Goal: Information Seeking & Learning: Learn about a topic

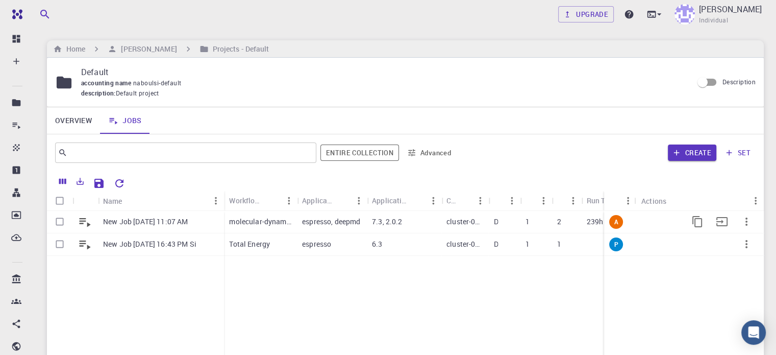
click at [376, 226] on p "7.3, 2.0.2" at bounding box center [387, 221] width 31 height 10
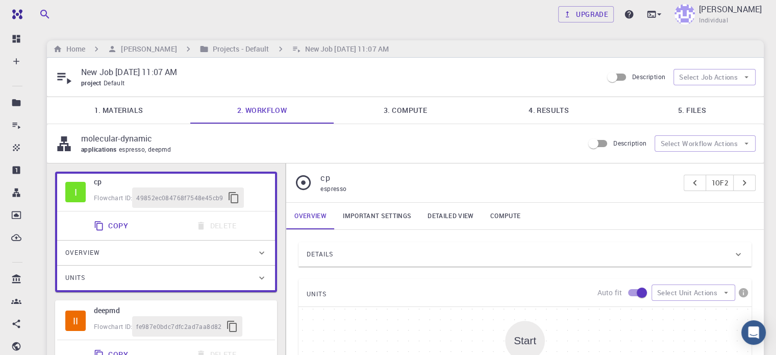
type input "/export/share/pseudo/h/gga/pbe/gbrv/1.4/us/h_pbe_gbrv_1.4.upf"
type input "/export/share/pseudo/c/gga/pbe/gbrv/1.2/us/c_pbe_gbrv_1.2.upf"
type input "/export/share/pseudo/s/gga/pbe/gbrv/1.4/us/s_pbe_gbrv_1.4.upf"
type input "/export/share/pseudo/n/gga/pbe/gbrv/1.2/us/n_pbe_gbrv_1.2.upf"
type input "/export/share/pseudo/cl/gga/pbe/gbrv/1.4/us/cl_pbe_gbrv_1.4.upf"
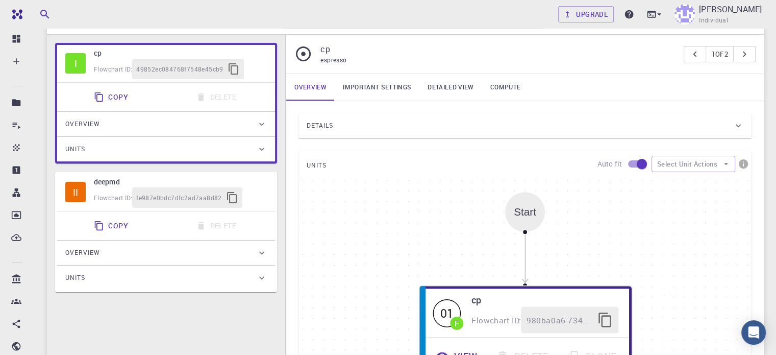
scroll to position [129, 0]
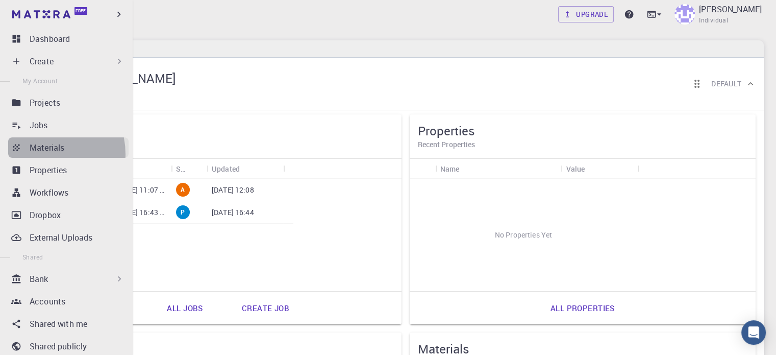
click at [40, 154] on link "Materials" at bounding box center [68, 147] width 120 height 20
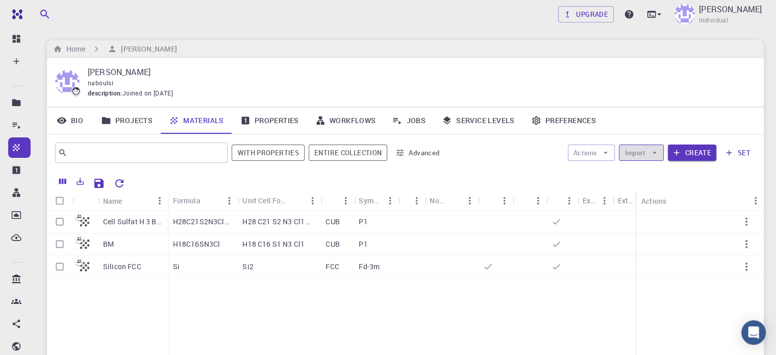
click at [651, 152] on icon "button" at bounding box center [654, 152] width 9 height 9
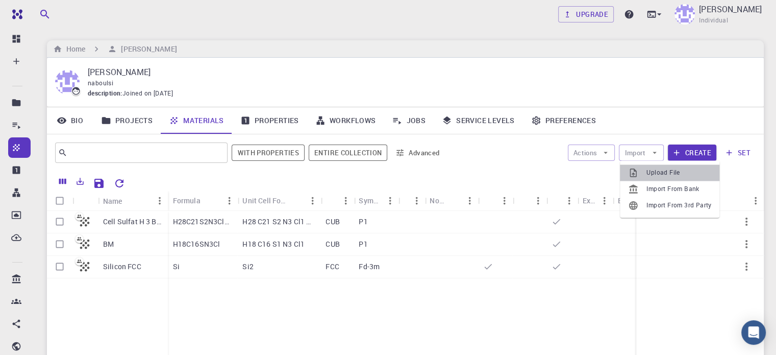
click at [653, 169] on span "Upload File" at bounding box center [679, 172] width 65 height 10
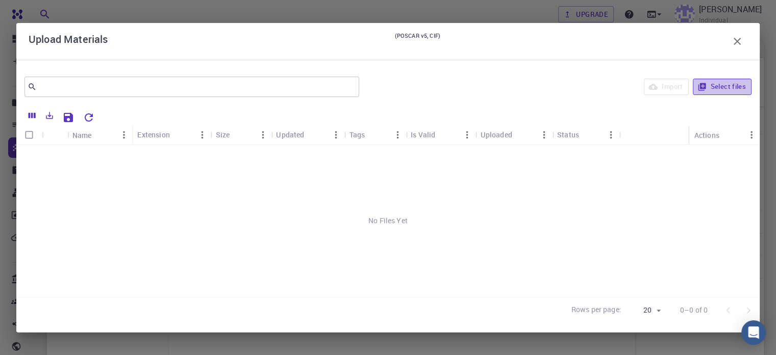
click at [724, 88] on button "Select files" at bounding box center [722, 87] width 59 height 16
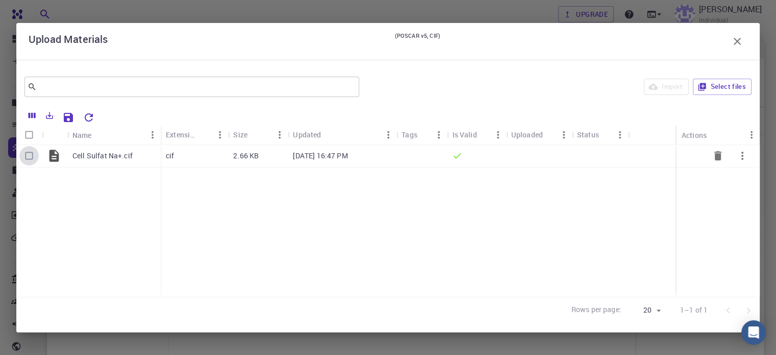
click at [25, 158] on input "Select row" at bounding box center [28, 155] width 19 height 19
checkbox input "true"
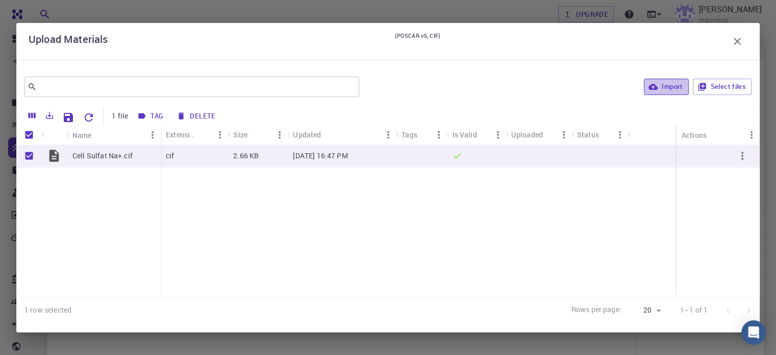
click at [660, 83] on button "Import" at bounding box center [666, 87] width 44 height 16
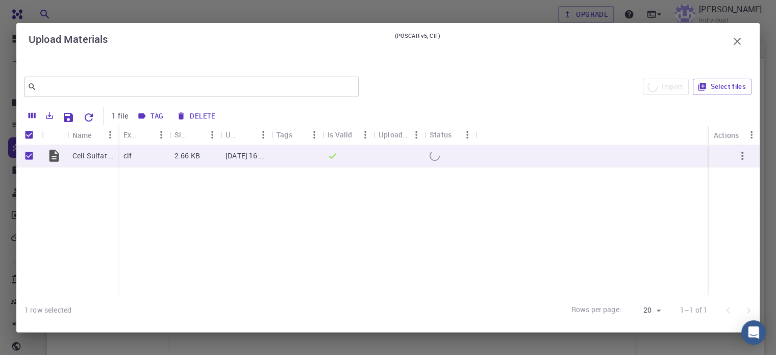
checkbox input "false"
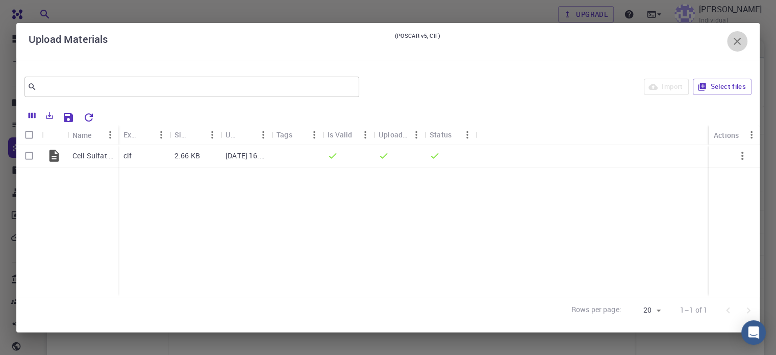
click at [737, 41] on icon "button" at bounding box center [737, 41] width 7 height 7
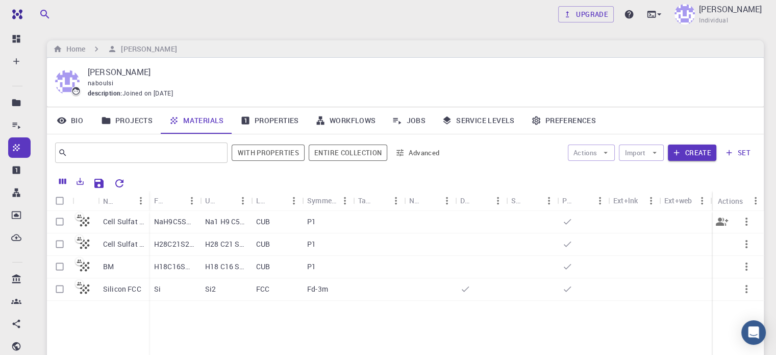
click at [165, 220] on p "NaH9C5SO9" at bounding box center [174, 221] width 41 height 10
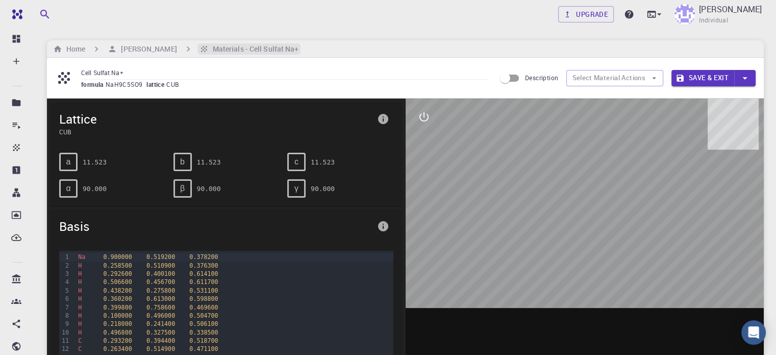
click at [243, 52] on h6 "Materials - Cell Sulfat Na+" at bounding box center [254, 48] width 90 height 11
click at [157, 51] on h6 "[PERSON_NAME]" at bounding box center [147, 48] width 60 height 11
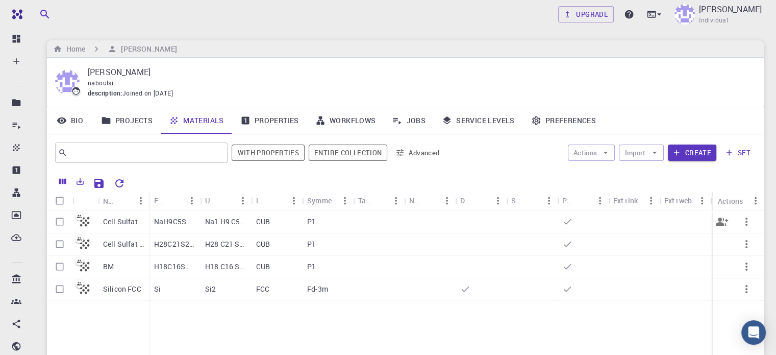
click at [165, 222] on p "NaH9C5SO9" at bounding box center [174, 221] width 41 height 10
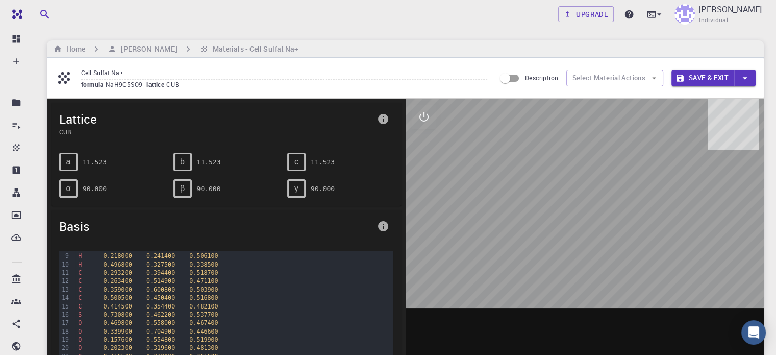
scroll to position [67, 0]
click at [427, 116] on icon "interactive" at bounding box center [423, 116] width 9 height 9
click at [429, 163] on icon "parameters" at bounding box center [424, 166] width 12 height 12
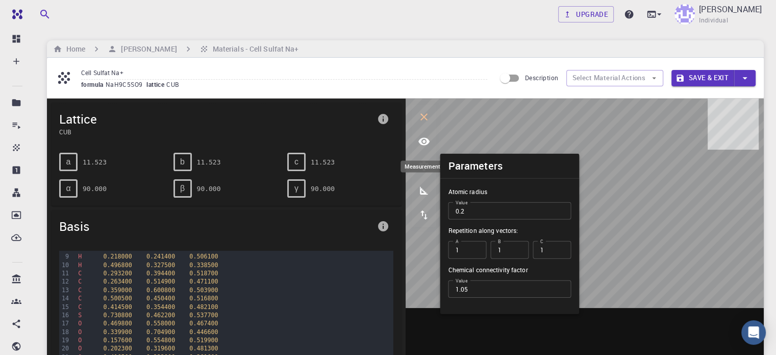
click at [427, 187] on icon "measurements" at bounding box center [424, 190] width 12 height 12
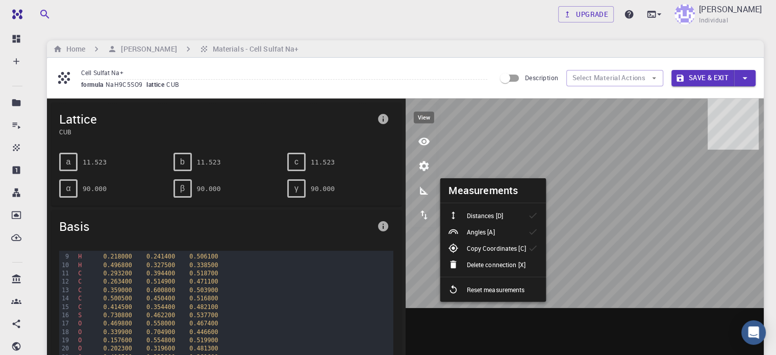
click at [424, 142] on icon "view" at bounding box center [424, 141] width 12 height 12
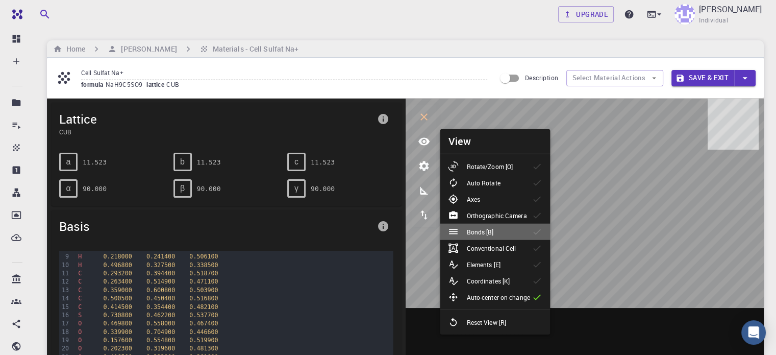
click at [492, 234] on p "Bonds [B]" at bounding box center [479, 231] width 27 height 9
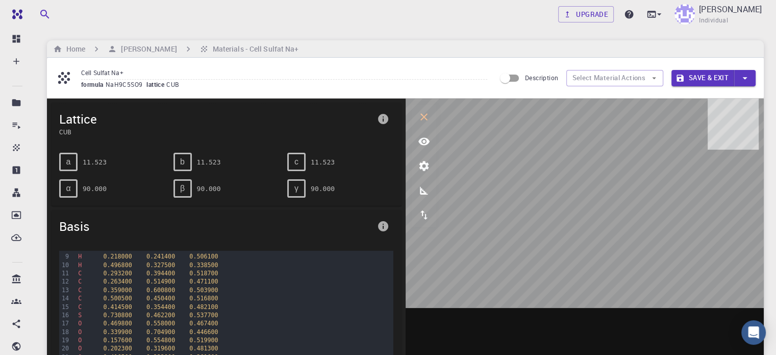
click at [62, 78] on icon at bounding box center [64, 78] width 12 height 12
click at [654, 75] on icon "button" at bounding box center [654, 77] width 9 height 9
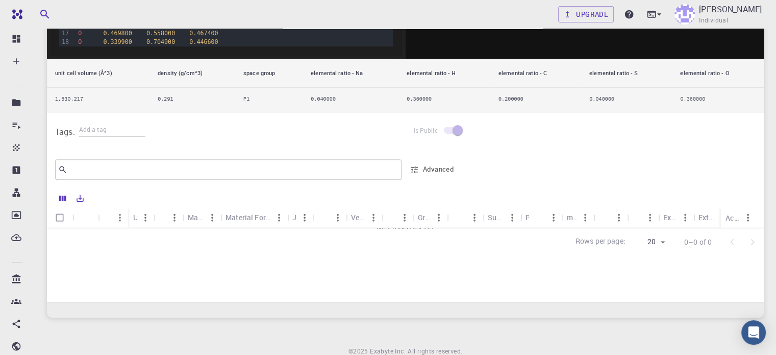
scroll to position [398, 0]
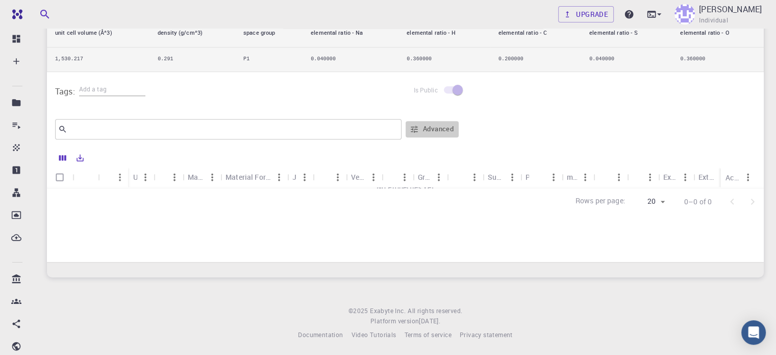
click at [416, 128] on icon "button" at bounding box center [414, 129] width 9 height 9
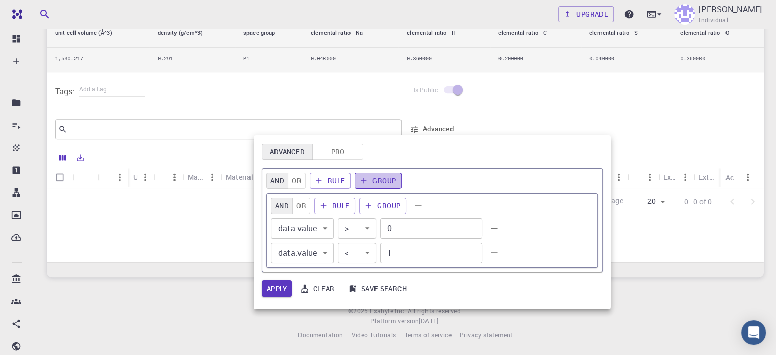
click at [385, 182] on button "Group" at bounding box center [378, 180] width 47 height 16
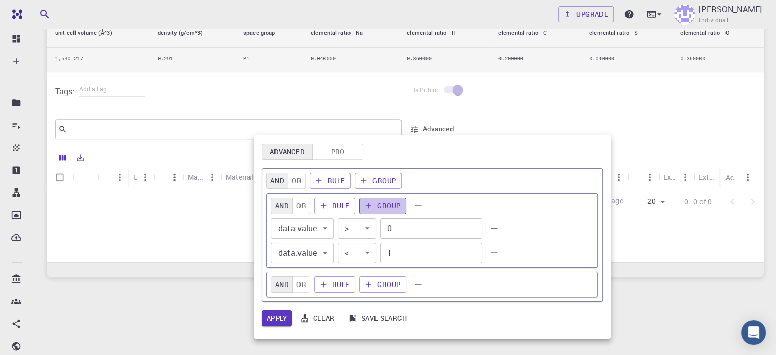
click at [385, 203] on button "Group" at bounding box center [382, 205] width 47 height 16
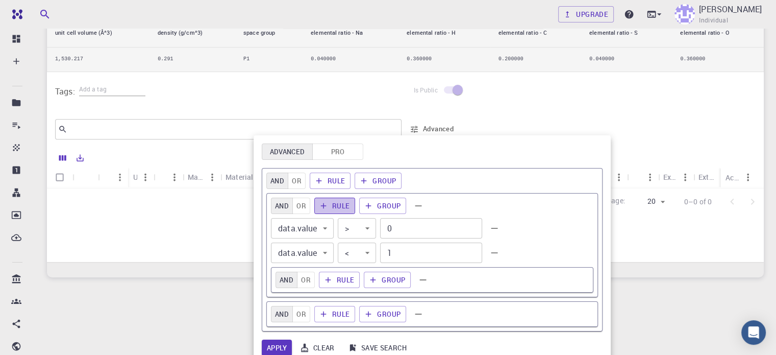
click at [343, 201] on button "Rule" at bounding box center [334, 205] width 41 height 16
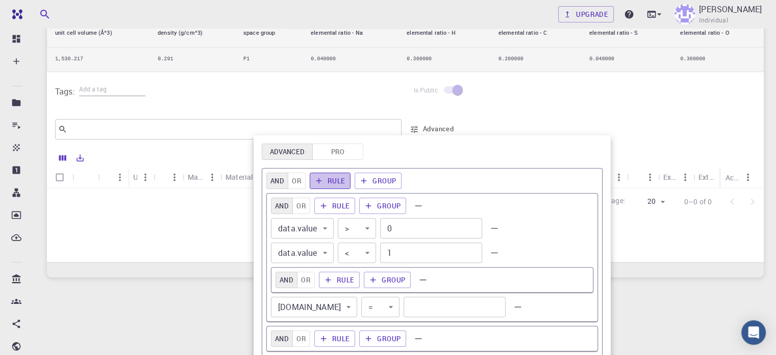
click at [337, 181] on button "Rule" at bounding box center [330, 180] width 41 height 16
click at [666, 344] on div at bounding box center [388, 177] width 776 height 355
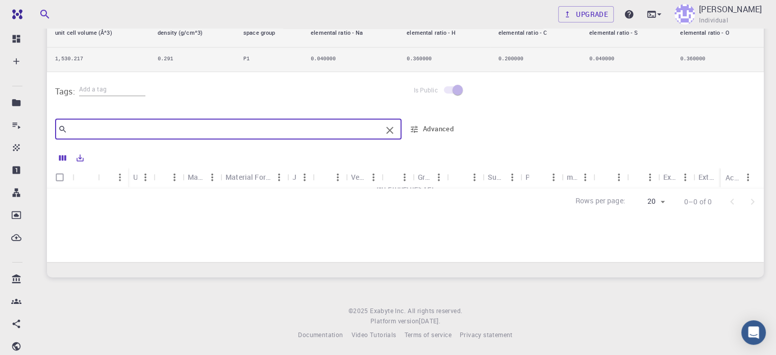
click at [237, 130] on input "text" at bounding box center [224, 129] width 314 height 14
type input "surface"
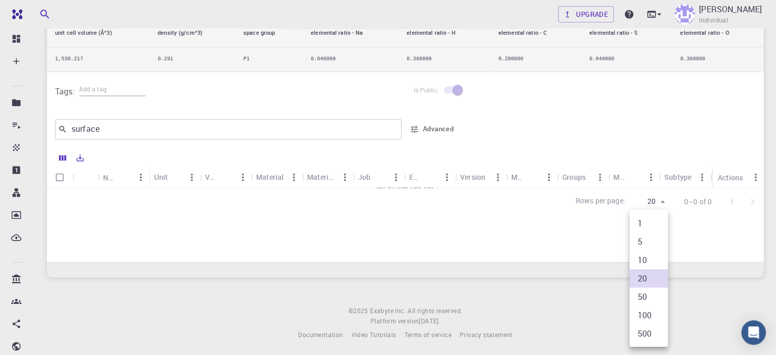
click at [651, 340] on li "500" at bounding box center [649, 333] width 38 height 18
type input "500"
click at [59, 175] on input "Select all rows" at bounding box center [59, 176] width 19 height 19
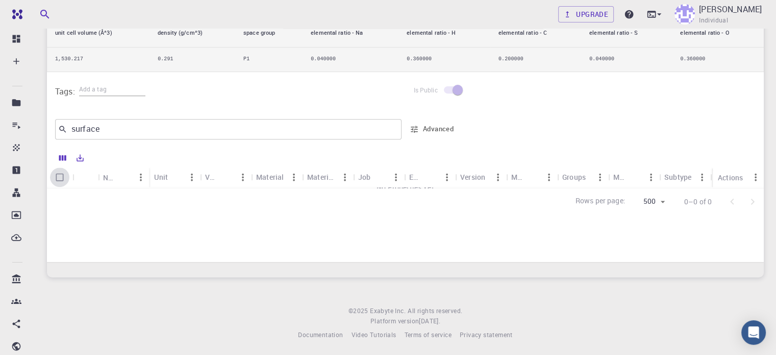
checkbox input "false"
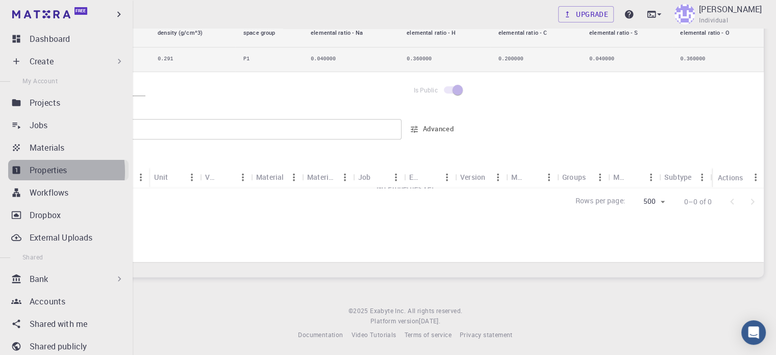
click at [35, 171] on p "Properties" at bounding box center [49, 170] width 38 height 12
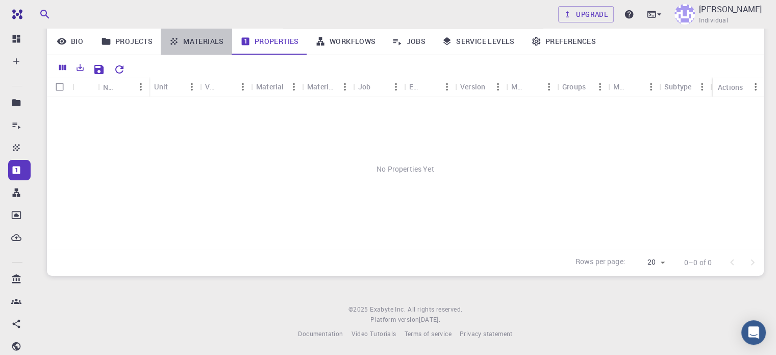
click at [207, 38] on link "Materials" at bounding box center [196, 41] width 71 height 27
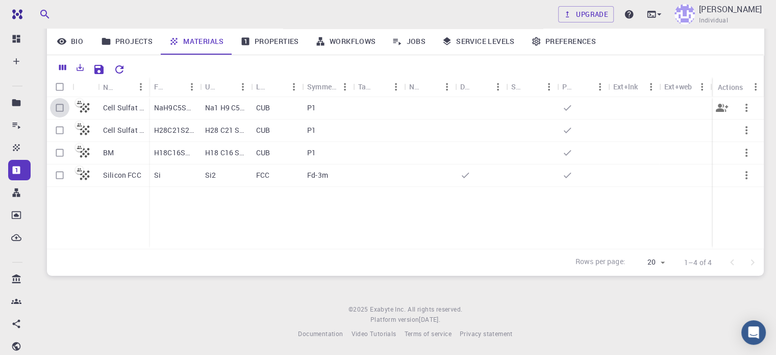
click at [58, 108] on input "Select row" at bounding box center [59, 107] width 19 height 19
checkbox input "true"
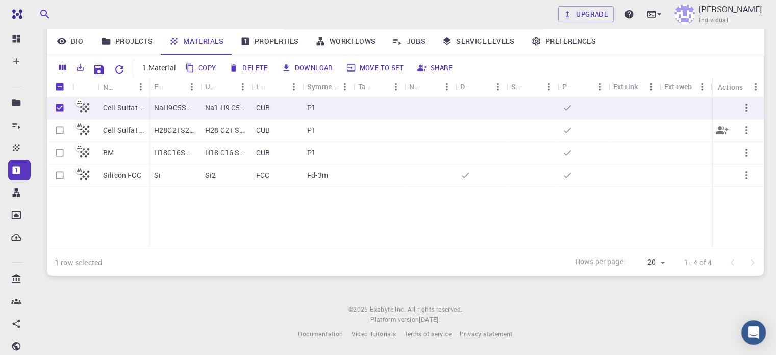
checkbox input "true"
click at [747, 106] on icon "button" at bounding box center [746, 108] width 12 height 12
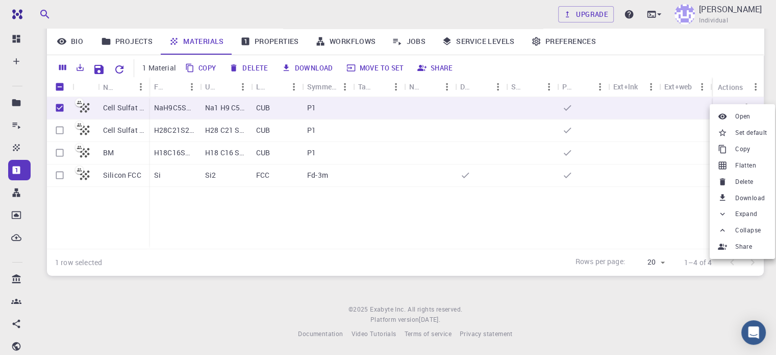
click at [696, 306] on div at bounding box center [388, 177] width 776 height 355
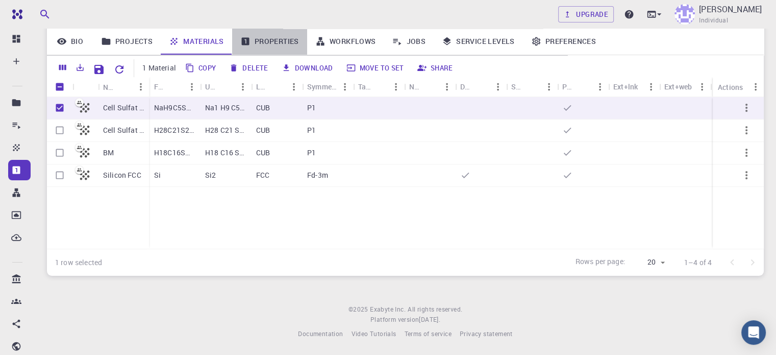
click at [282, 40] on link "Properties" at bounding box center [269, 41] width 75 height 27
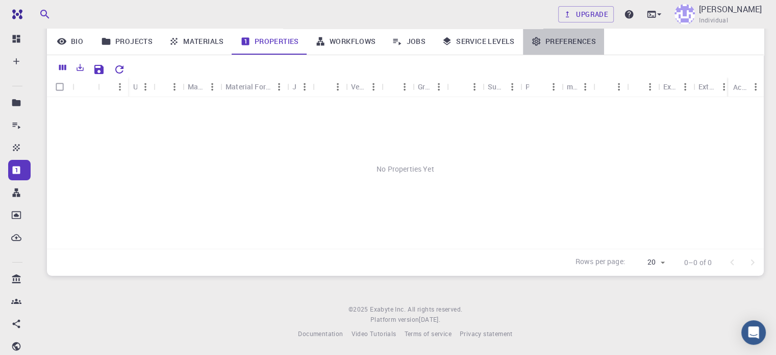
click at [566, 42] on link "Preferences" at bounding box center [563, 41] width 81 height 27
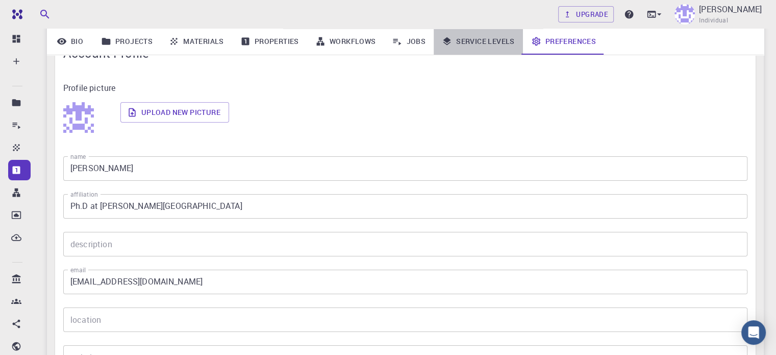
click at [478, 41] on link "Service Levels" at bounding box center [478, 41] width 89 height 27
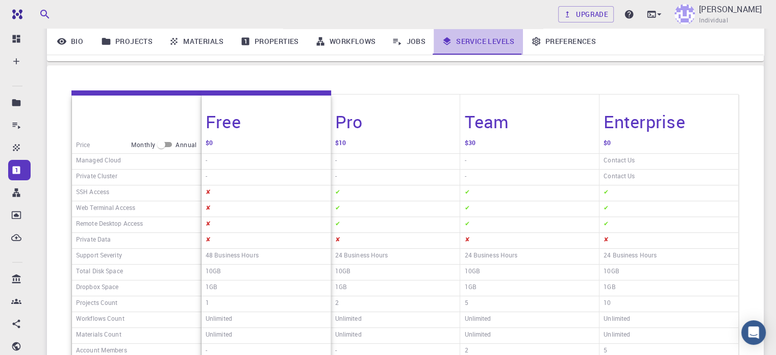
click at [478, 41] on link "Service Levels" at bounding box center [478, 41] width 89 height 27
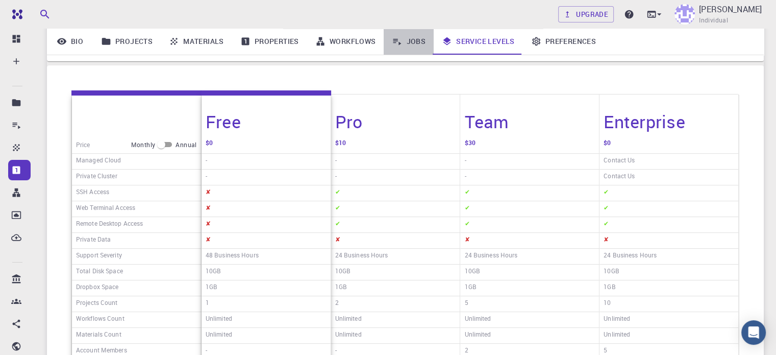
click at [416, 40] on link "Jobs" at bounding box center [409, 41] width 50 height 27
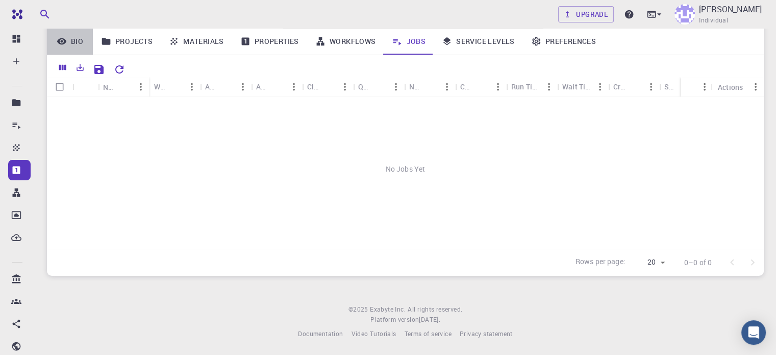
click at [74, 40] on link "Bio" at bounding box center [70, 41] width 46 height 27
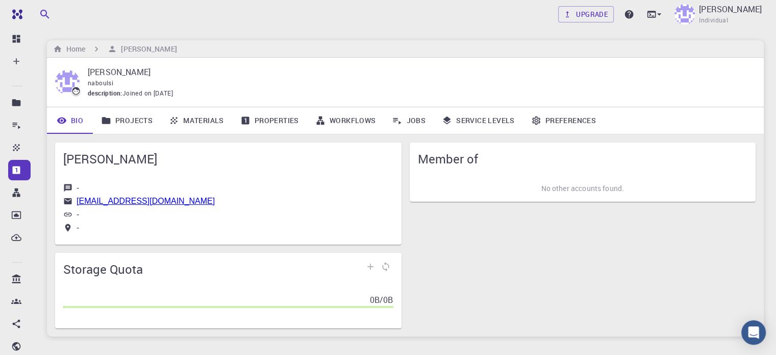
click at [129, 124] on link "Projects" at bounding box center [127, 120] width 68 height 27
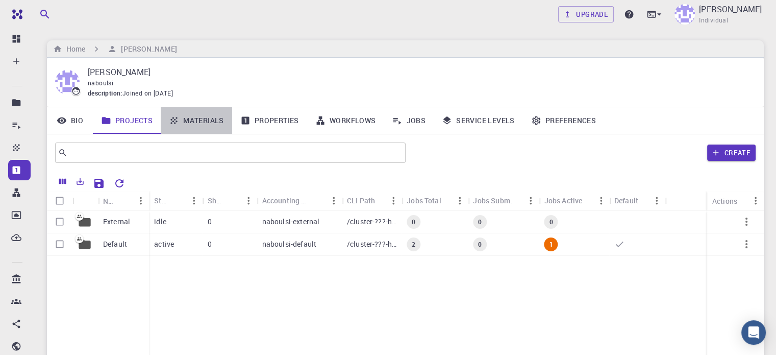
click at [212, 118] on link "Materials" at bounding box center [196, 120] width 71 height 27
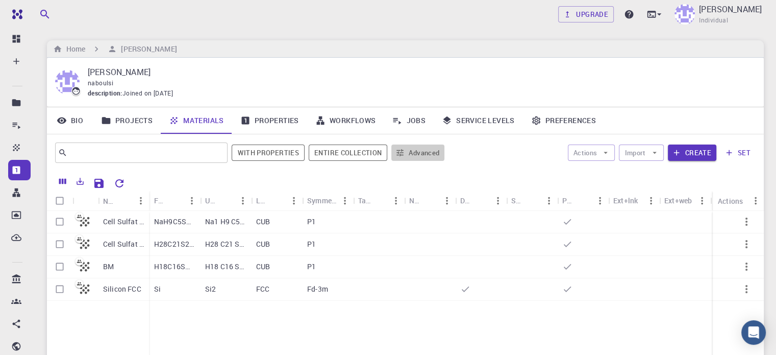
click at [425, 155] on button "Advanced" at bounding box center [417, 152] width 53 height 16
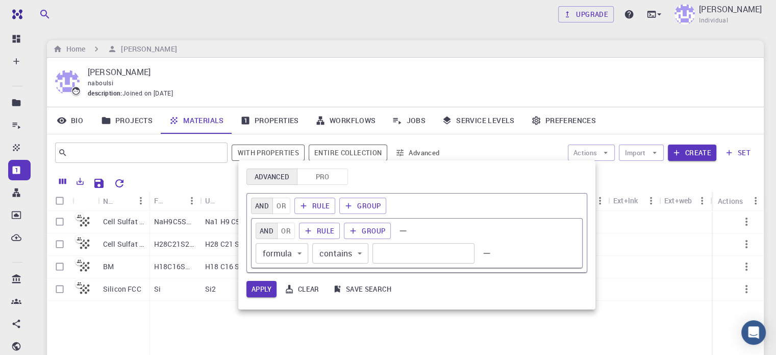
click at [425, 155] on div at bounding box center [388, 177] width 776 height 355
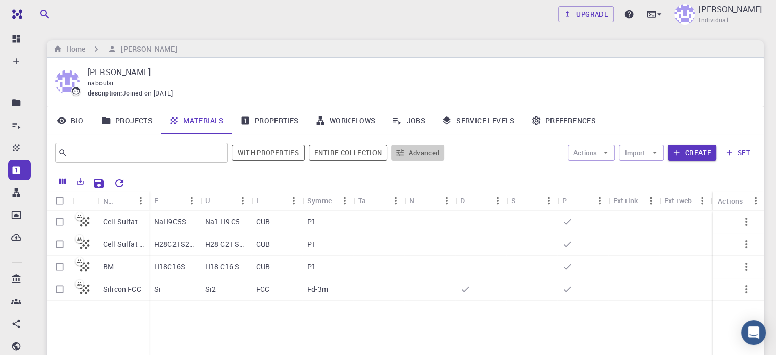
click at [425, 155] on button "Advanced" at bounding box center [417, 152] width 53 height 16
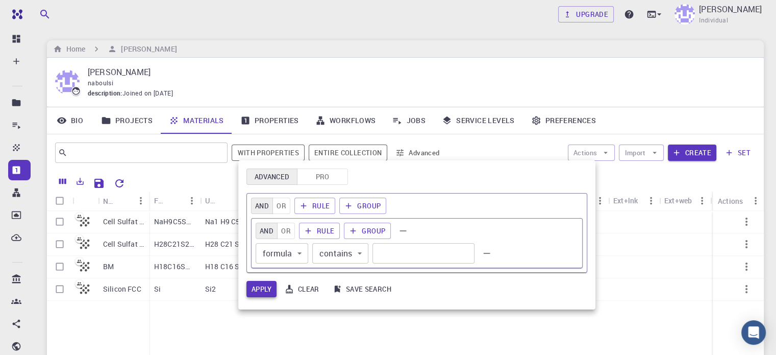
click at [261, 287] on button "Apply" at bounding box center [261, 289] width 30 height 16
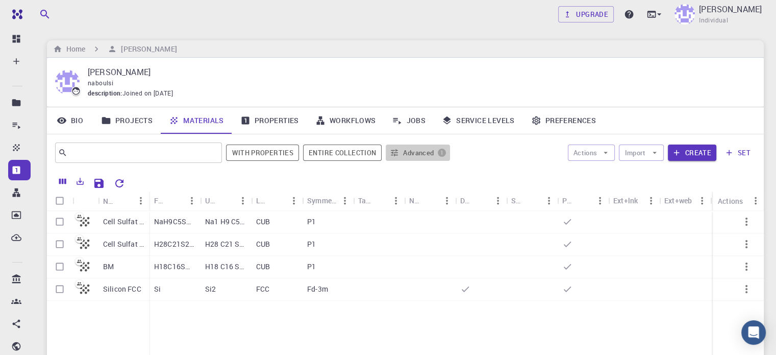
click at [421, 155] on button "Advanced 1" at bounding box center [418, 152] width 64 height 16
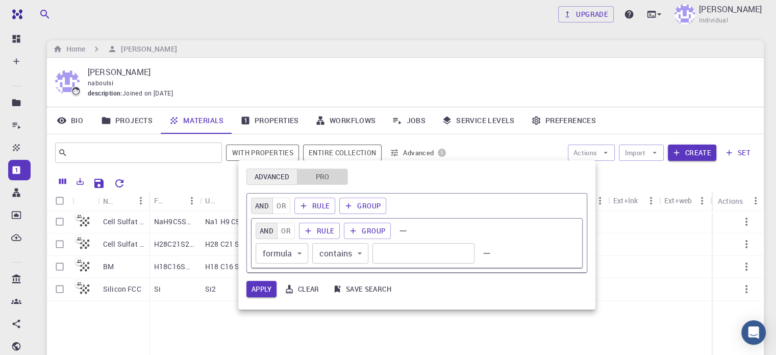
click at [327, 176] on button "Pro" at bounding box center [322, 176] width 51 height 16
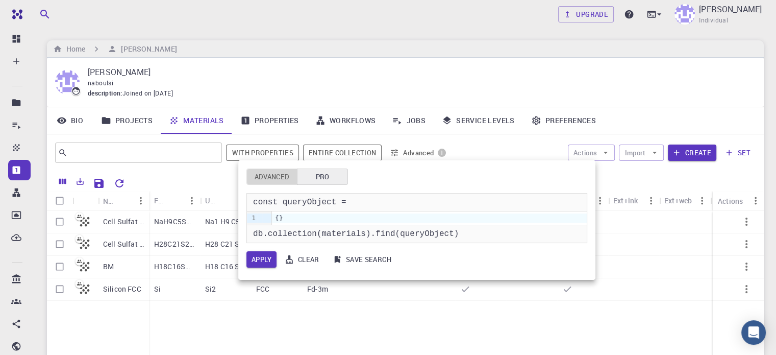
click at [279, 171] on button "Advanced" at bounding box center [271, 176] width 51 height 16
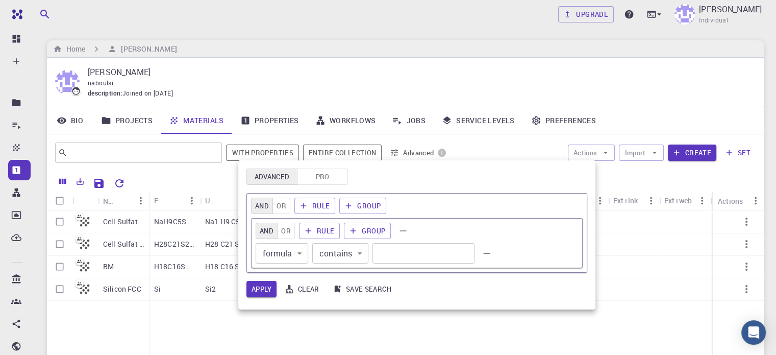
click at [478, 153] on div at bounding box center [388, 177] width 776 height 355
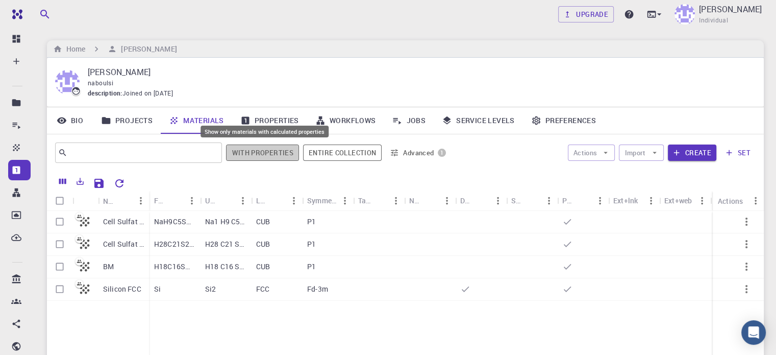
click at [274, 153] on button "With properties" at bounding box center [262, 152] width 73 height 16
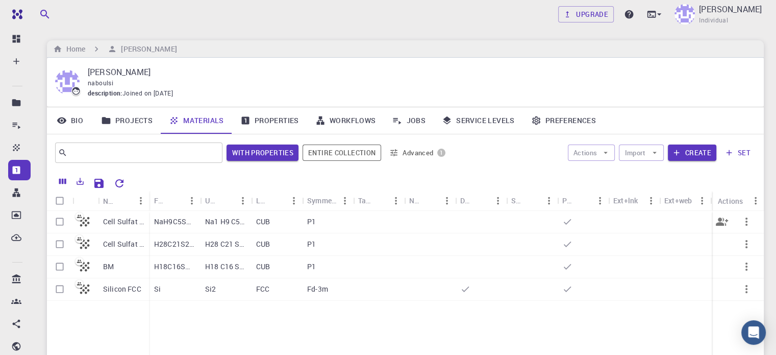
click at [58, 221] on input "Select row" at bounding box center [59, 221] width 19 height 19
checkbox input "true"
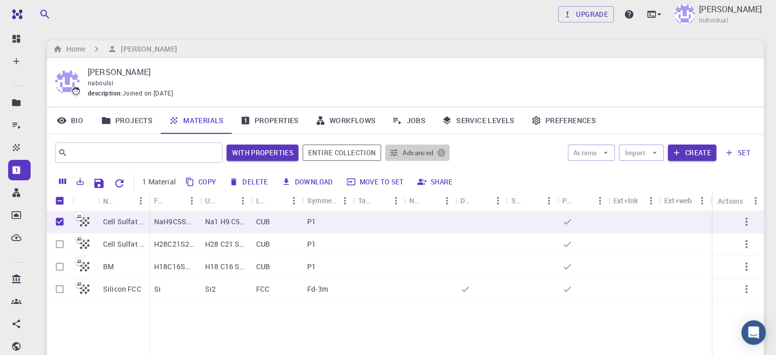
click at [423, 150] on button "Advanced 1" at bounding box center [417, 152] width 64 height 16
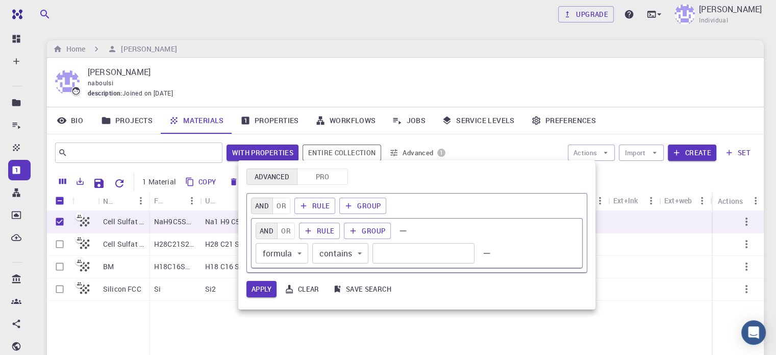
click at [423, 150] on div at bounding box center [388, 177] width 776 height 355
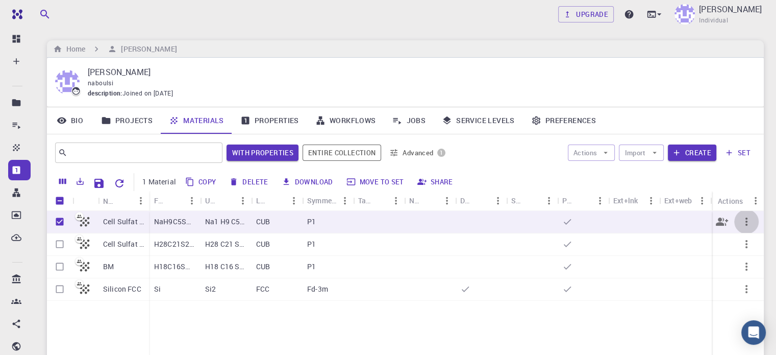
click at [748, 216] on icon "button" at bounding box center [746, 221] width 12 height 12
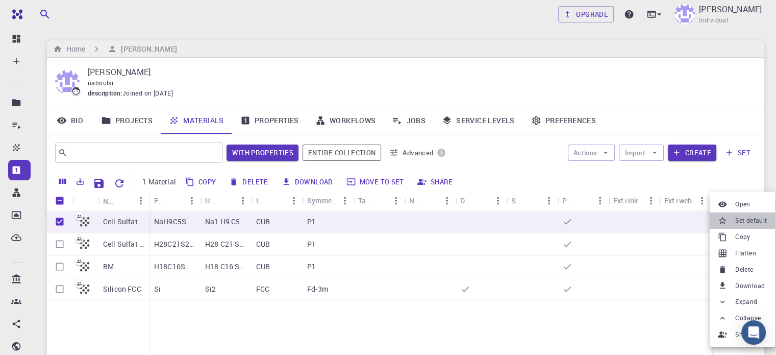
click at [744, 219] on span "Set default" at bounding box center [751, 220] width 32 height 10
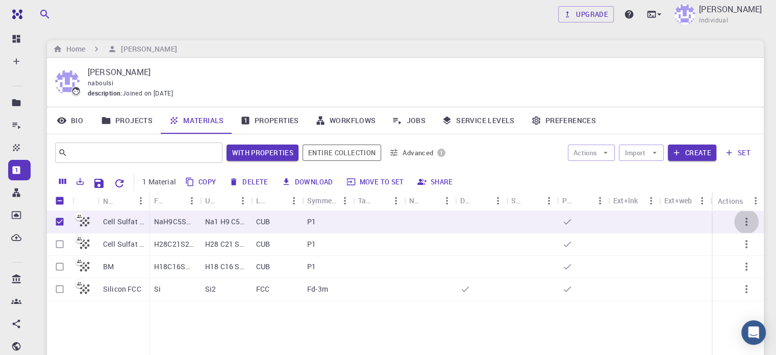
click at [747, 220] on icon "button" at bounding box center [746, 221] width 12 height 12
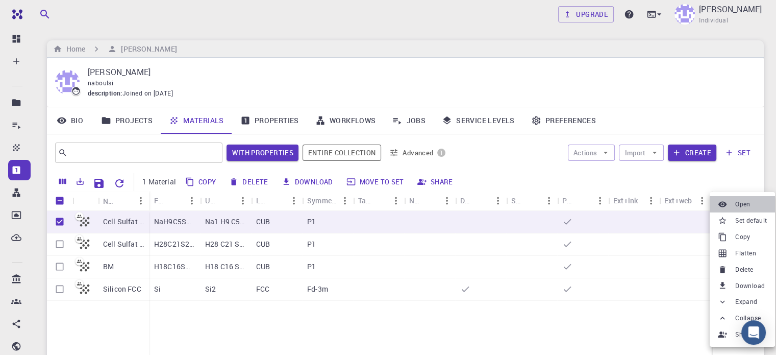
click at [741, 206] on span "Open" at bounding box center [742, 204] width 15 height 10
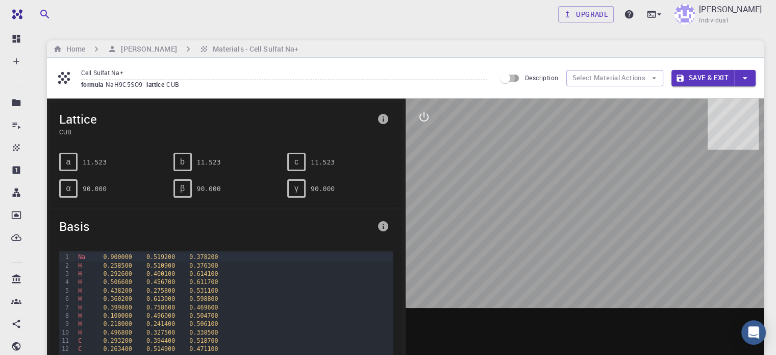
click at [512, 77] on input "Description" at bounding box center [505, 77] width 58 height 19
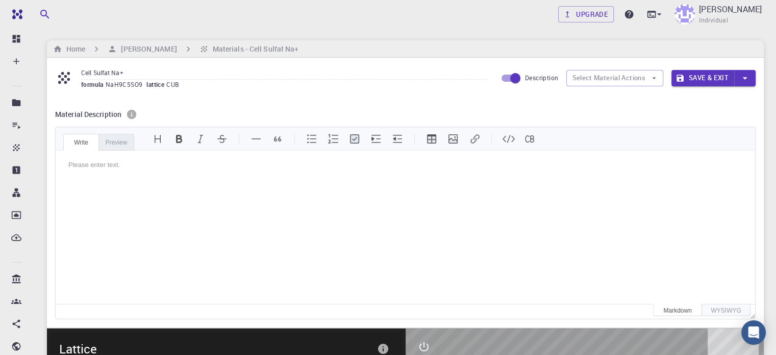
click at [503, 78] on input "Description" at bounding box center [515, 77] width 58 height 19
checkbox input "false"
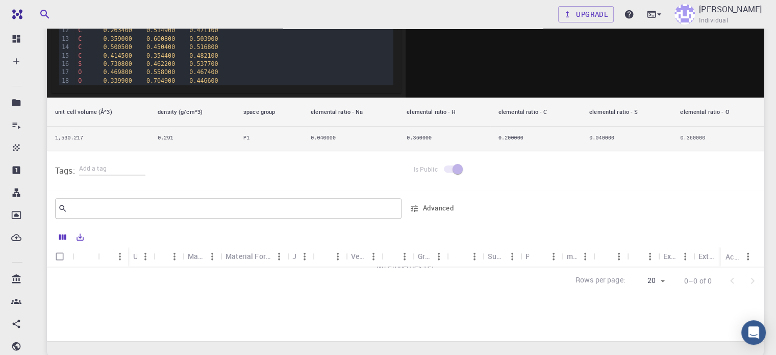
scroll to position [318, 0]
click at [433, 205] on button "Advanced" at bounding box center [432, 208] width 53 height 16
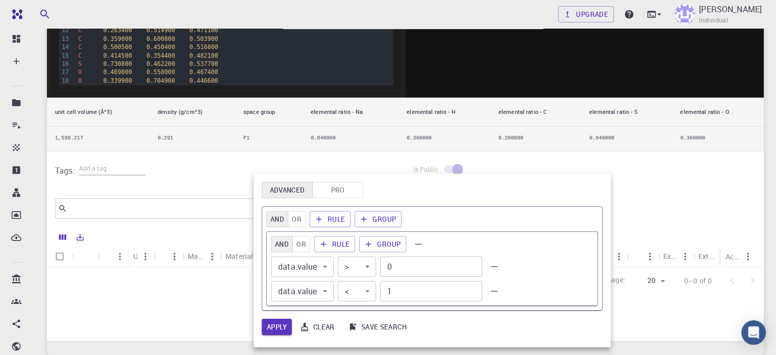
click at [568, 164] on div at bounding box center [388, 177] width 776 height 355
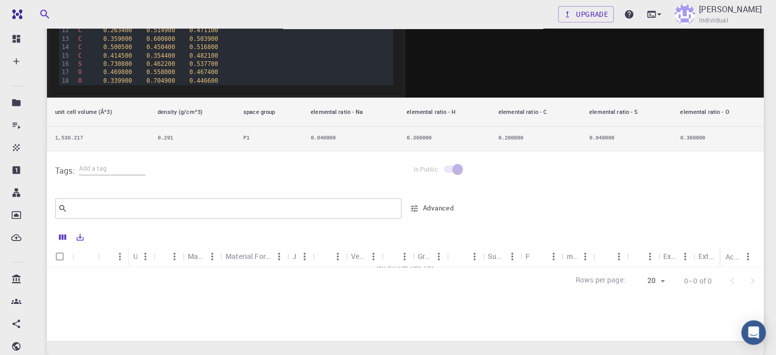
scroll to position [0, 0]
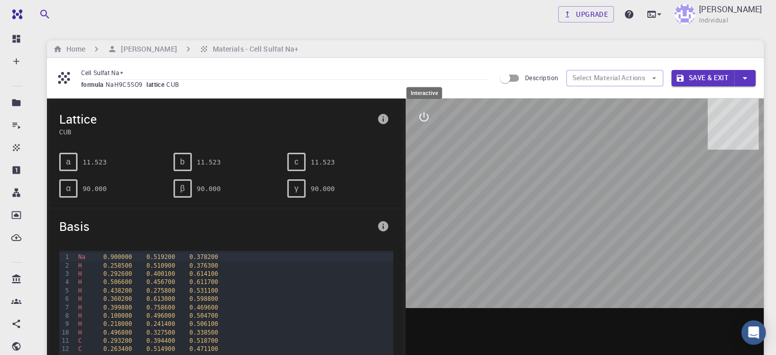
click at [431, 120] on button "interactive" at bounding box center [424, 117] width 24 height 24
click at [430, 139] on button "view" at bounding box center [424, 141] width 24 height 24
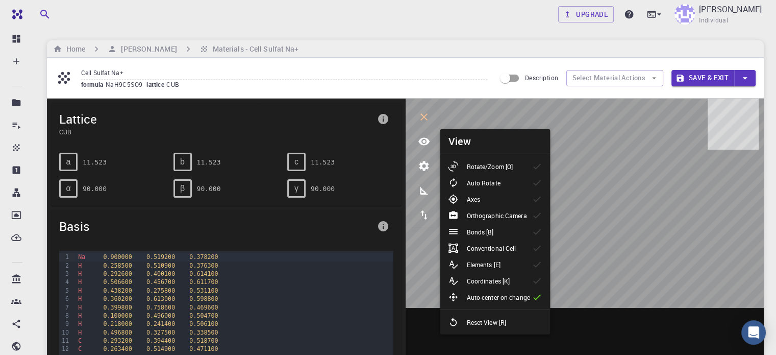
click at [532, 229] on icon at bounding box center [537, 232] width 10 height 10
click at [436, 63] on div "Cell Sulfat Na+ formula NaH9C5SO9 lattice CUB Description Select Material Actio…" at bounding box center [405, 78] width 717 height 40
